Goal: Transaction & Acquisition: Download file/media

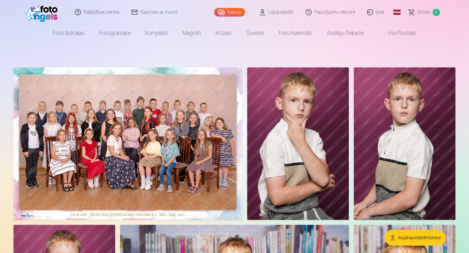
click at [275, 11] on link "Lejupielādēt" at bounding box center [277, 12] width 46 height 24
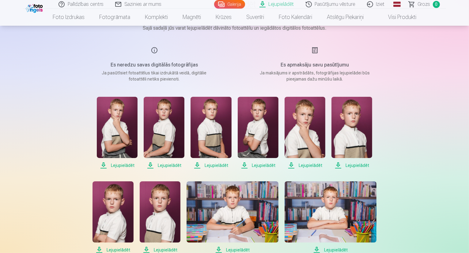
scroll to position [61, 0]
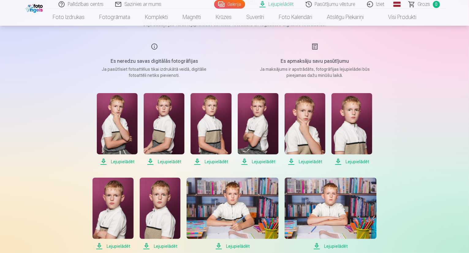
click at [117, 161] on span "Lejupielādēt" at bounding box center [117, 161] width 41 height 7
click at [167, 163] on span "Lejupielādēt" at bounding box center [164, 161] width 41 height 7
click at [219, 162] on span "Lejupielādēt" at bounding box center [210, 161] width 41 height 7
click at [260, 161] on span "Lejupielādēt" at bounding box center [257, 161] width 41 height 7
click at [309, 162] on span "Lejupielādēt" at bounding box center [304, 161] width 41 height 7
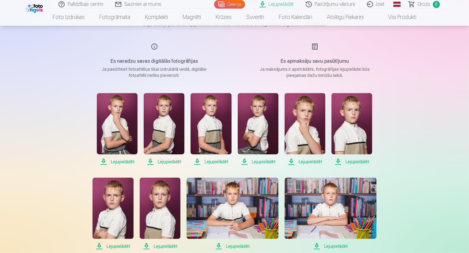
click at [356, 160] on span "Lejupielādēt" at bounding box center [351, 161] width 41 height 7
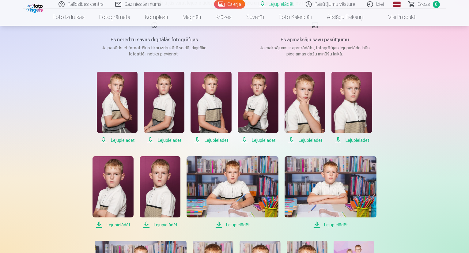
scroll to position [92, 0]
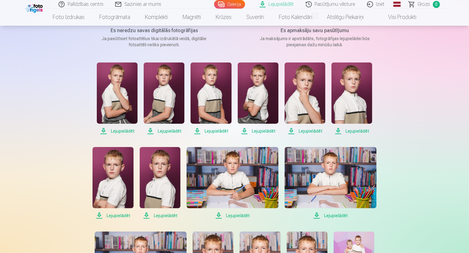
click at [115, 216] on span "Lejupielādēt" at bounding box center [112, 215] width 41 height 7
click at [163, 216] on span "Lejupielādēt" at bounding box center [160, 215] width 41 height 7
click at [240, 216] on span "Lejupielādēt" at bounding box center [232, 215] width 92 height 7
click at [335, 211] on link "Lejupielādēt" at bounding box center [330, 183] width 92 height 72
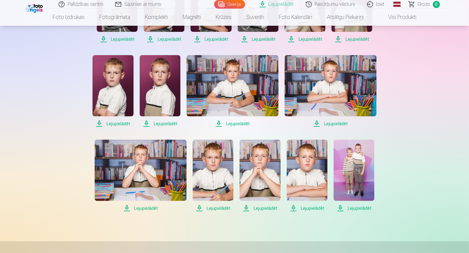
scroll to position [214, 0]
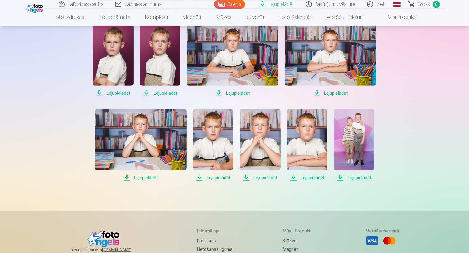
click at [144, 179] on span "Lejupielādēt" at bounding box center [141, 177] width 92 height 7
click at [215, 178] on span "Lejupielādēt" at bounding box center [213, 177] width 41 height 7
click at [261, 176] on span "Lejupielādēt" at bounding box center [259, 177] width 41 height 7
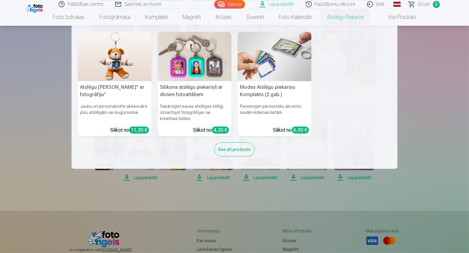
click at [433, 139] on nav "Atslēgu piekariņš Lācītis" ar fotogrāfiju" Jauks un personalizēts aksesuārs jūs…" at bounding box center [234, 97] width 469 height 143
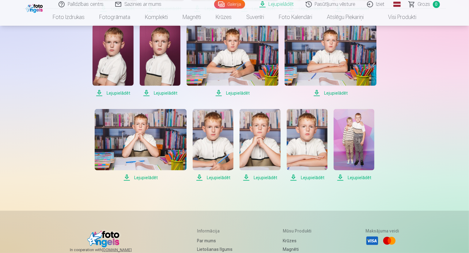
click at [308, 176] on span "Lejupielādēt" at bounding box center [306, 177] width 41 height 7
click at [353, 179] on span "Lejupielādēt" at bounding box center [353, 177] width 41 height 7
